Goal: Communication & Community: Answer question/provide support

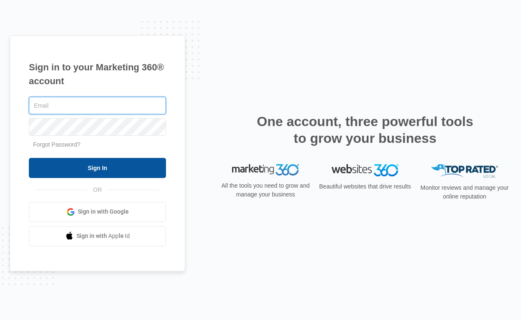
type input "[PERSON_NAME][EMAIL_ADDRESS][PERSON_NAME][DOMAIN_NAME]"
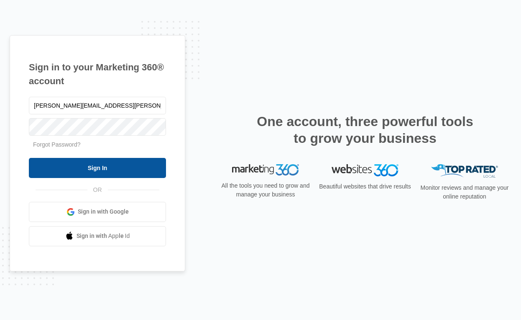
click at [113, 159] on input "Sign In" at bounding box center [97, 168] width 137 height 20
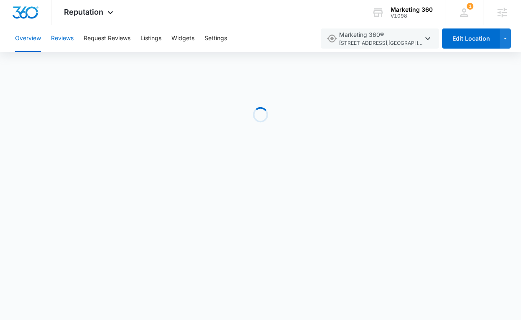
click at [63, 47] on button "Reviews" at bounding box center [62, 38] width 23 height 27
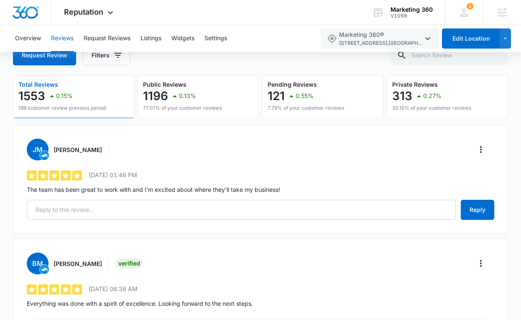
scroll to position [75, 0]
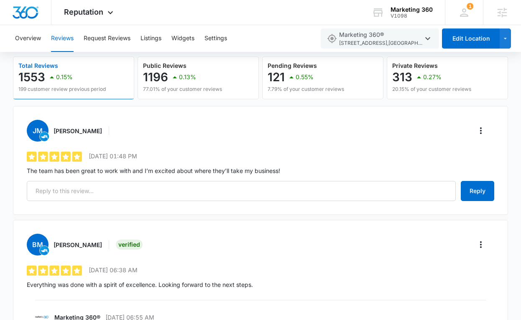
click at [489, 126] on div "JM Jessica Mixon" at bounding box center [261, 131] width 468 height 22
click at [485, 126] on icon "More" at bounding box center [481, 130] width 10 height 10
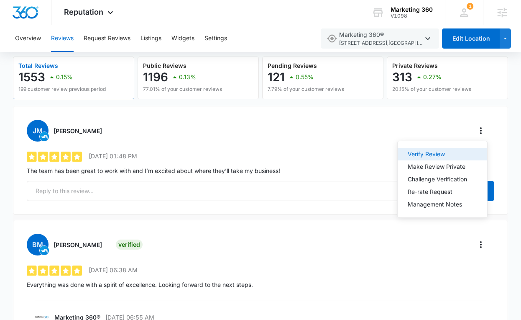
click at [428, 152] on div "Verify Review" at bounding box center [437, 154] width 59 height 6
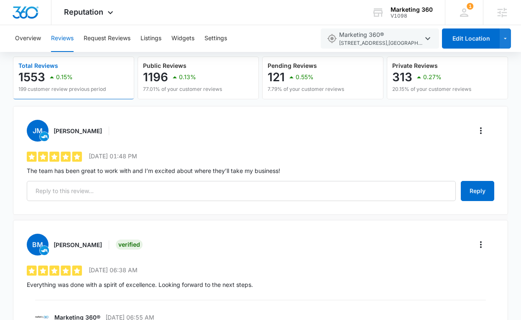
click at [205, 169] on p "The team has been great to work with and I’m excited about where they’ll take m…" at bounding box center [261, 170] width 468 height 9
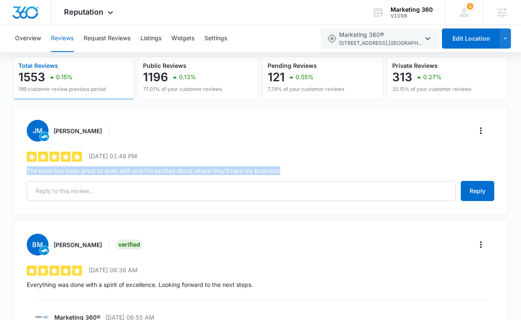
click at [205, 169] on p "The team has been great to work with and I’m excited about where they’ll take m…" at bounding box center [261, 170] width 468 height 9
copy div "The team has been great to work with and I’m excited about where they’ll take m…"
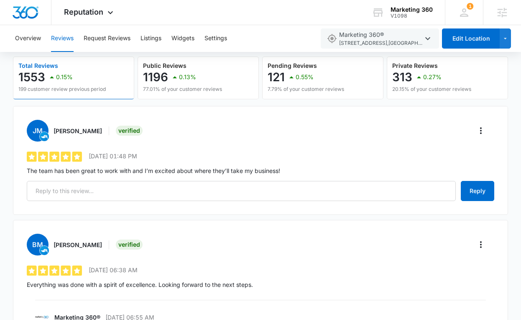
click at [59, 133] on h3 "[PERSON_NAME]" at bounding box center [78, 130] width 49 height 9
copy h3 "[PERSON_NAME]"
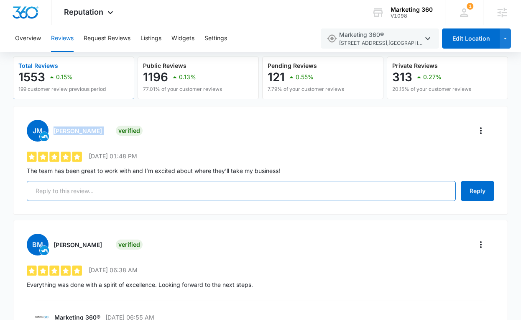
click at [177, 192] on input "text" at bounding box center [241, 191] width 429 height 20
paste input "Dear [PERSON_NAME], We appreciate your positive feedback! It’s fantastic to kno…"
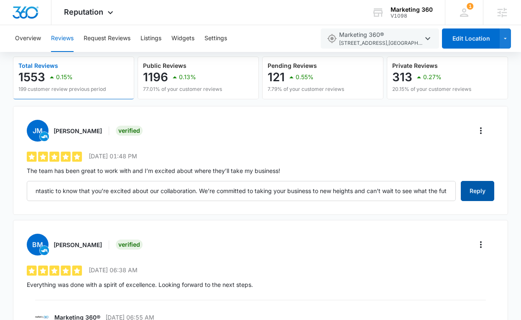
scroll to position [0, 0]
click at [479, 193] on button "Reply" at bounding box center [477, 191] width 33 height 20
type input "Dear [PERSON_NAME], We appreciate your positive feedback! It’s fantastic to kno…"
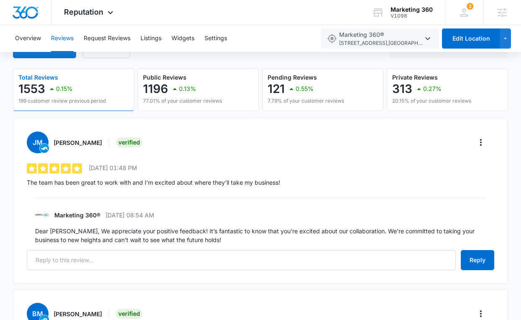
scroll to position [65, 0]
